Goal: Transaction & Acquisition: Book appointment/travel/reservation

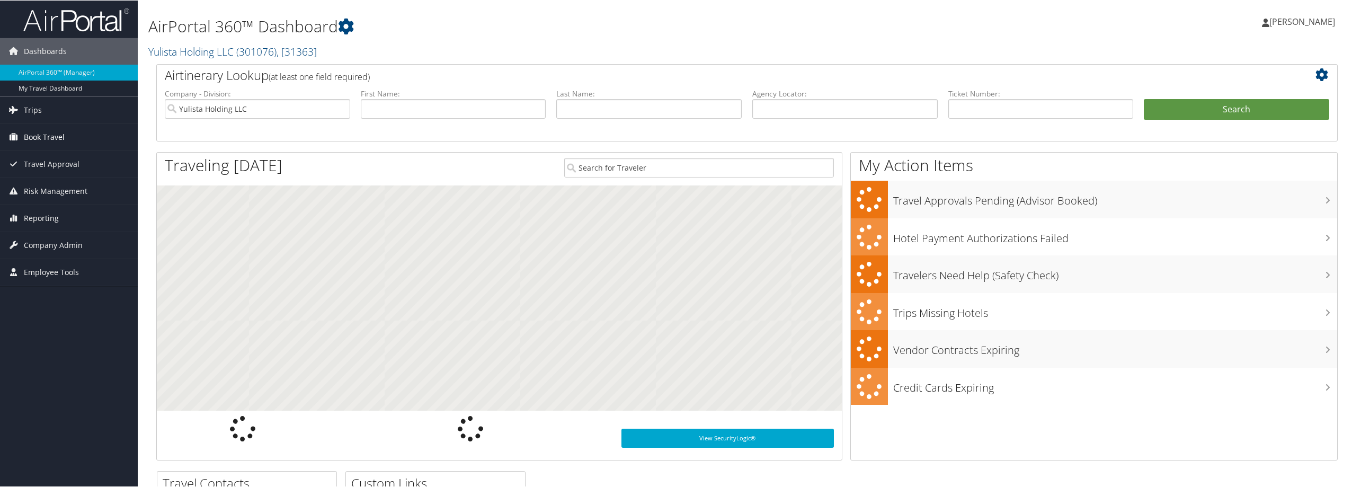
click at [71, 140] on link "Book Travel" at bounding box center [69, 136] width 138 height 26
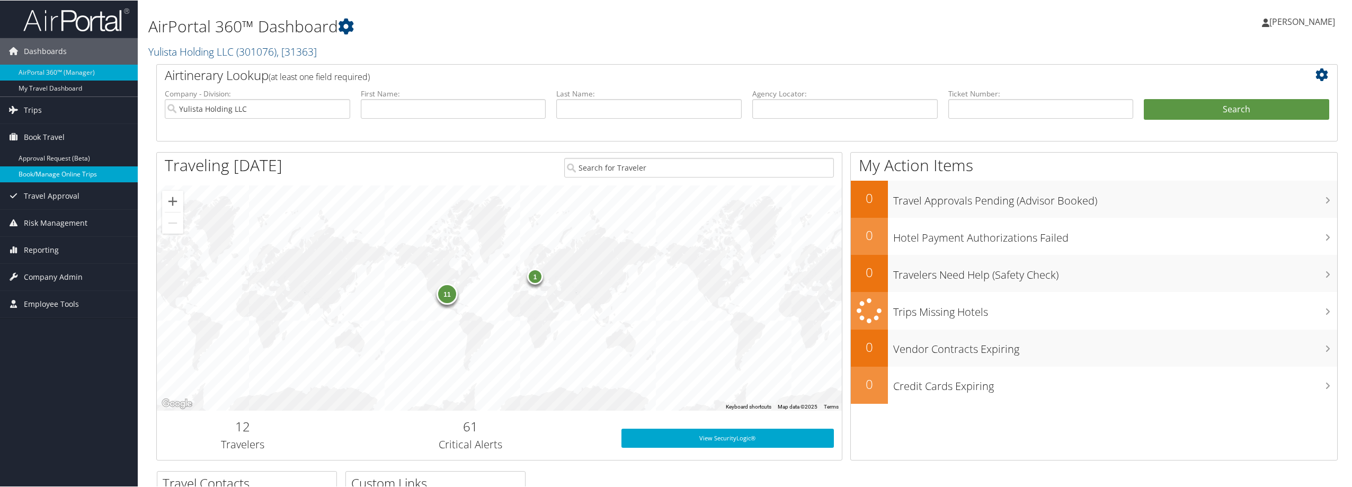
click at [67, 171] on link "Book/Manage Online Trips" at bounding box center [69, 174] width 138 height 16
